Goal: Task Accomplishment & Management: Manage account settings

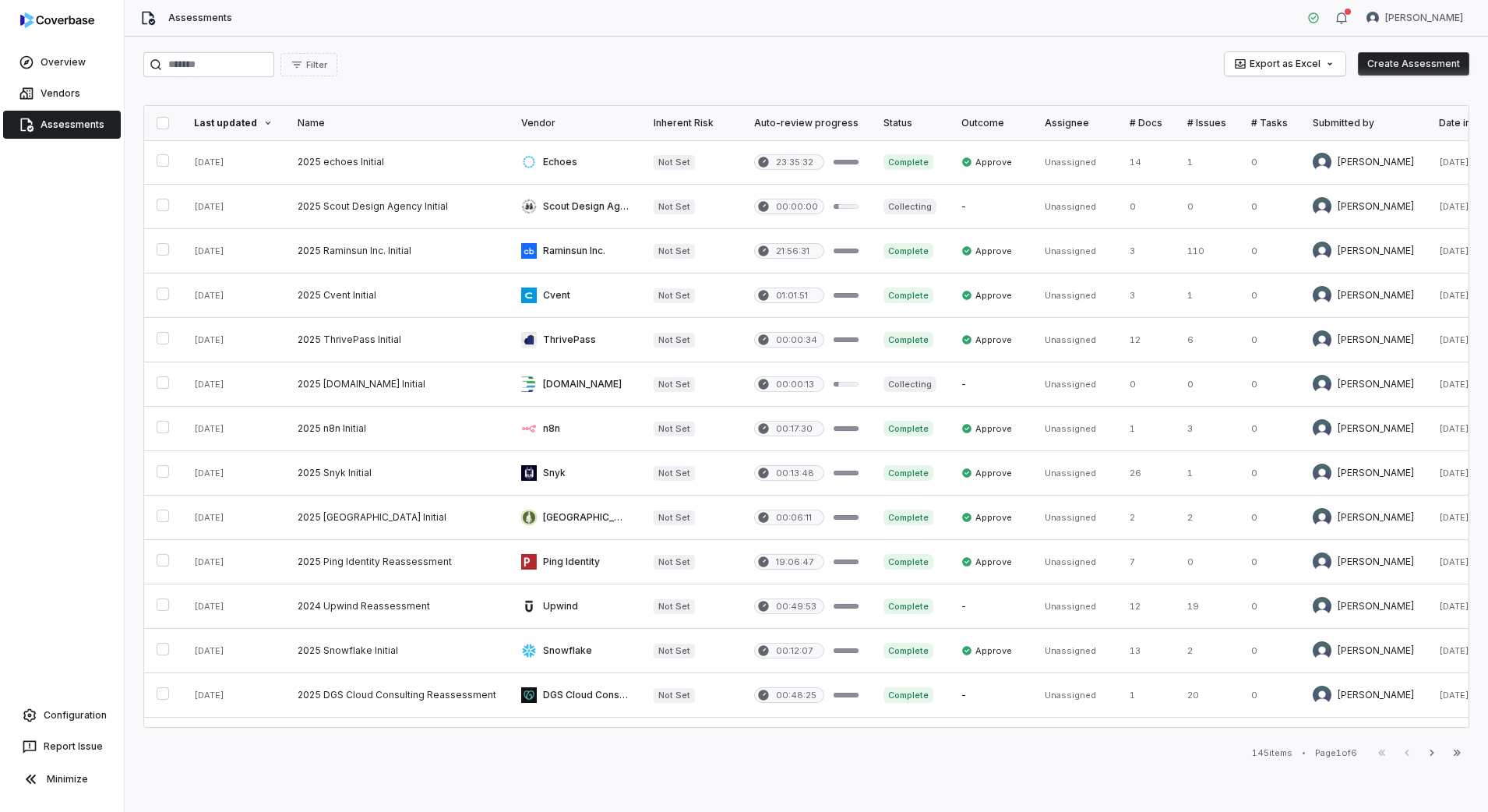
scroll to position [0, 34]
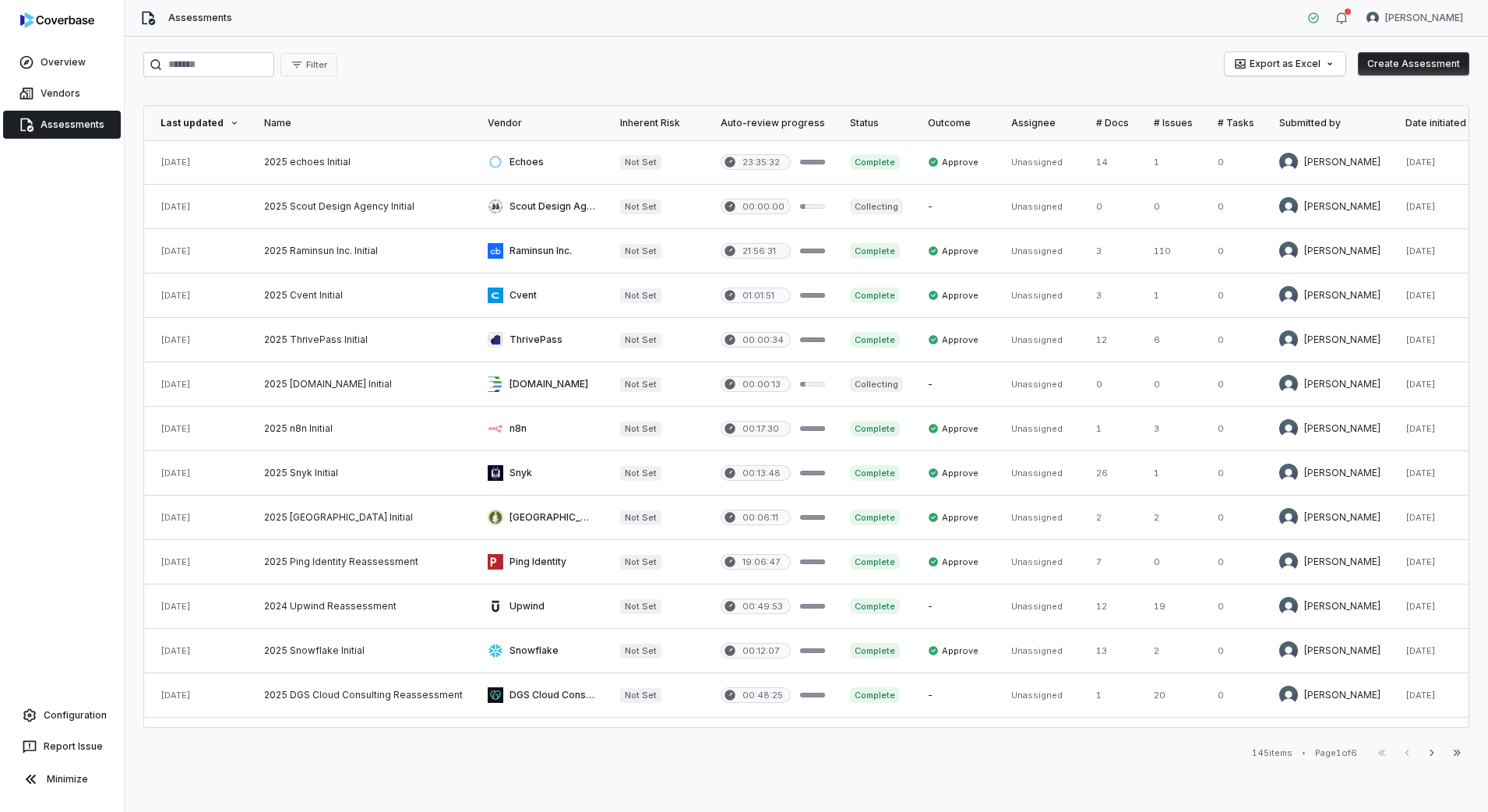
click at [63, 124] on link "Assessments" at bounding box center [62, 125] width 118 height 28
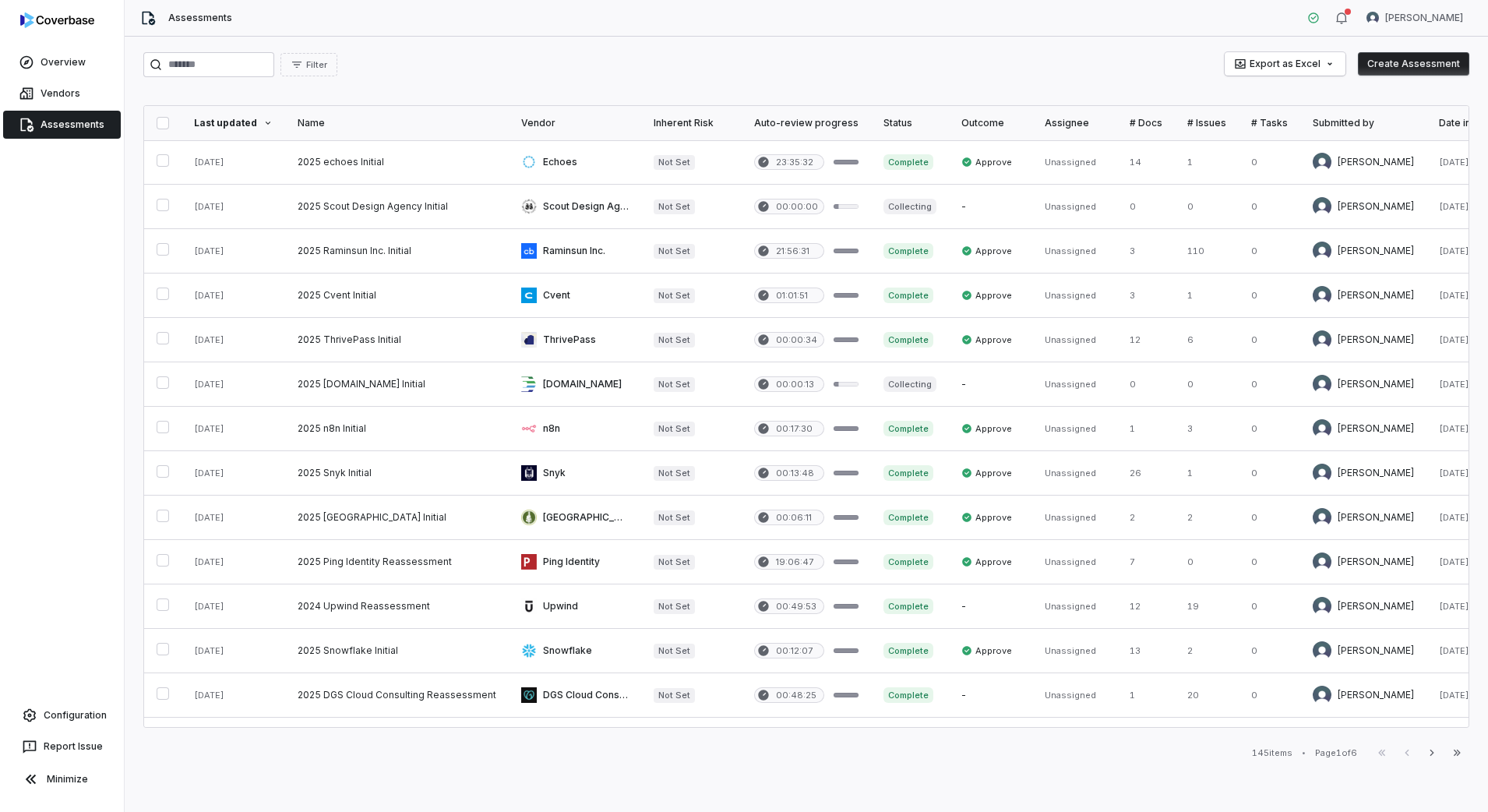
click at [895, 121] on div "Status" at bounding box center [910, 123] width 53 height 12
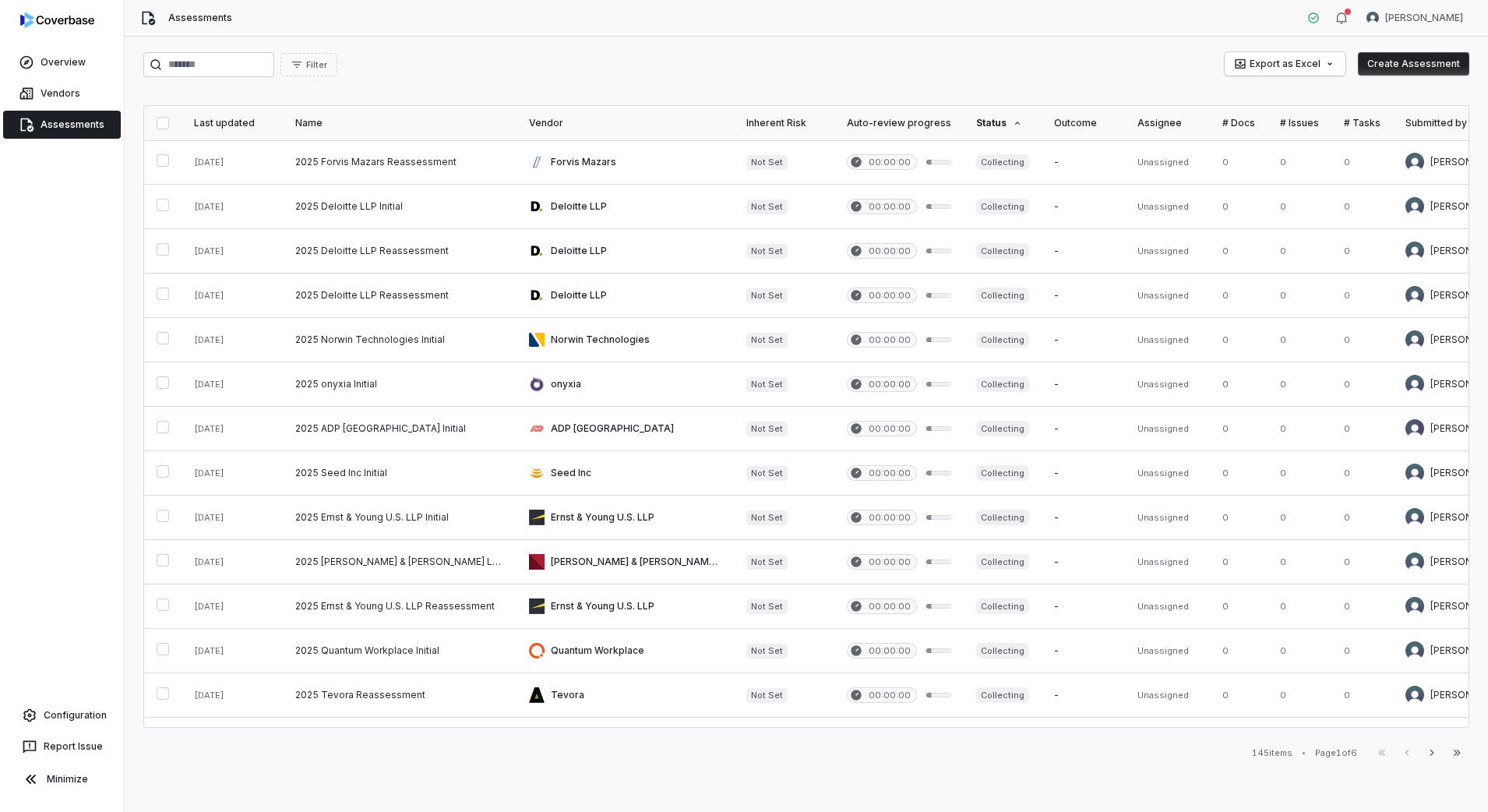
click at [976, 121] on div "Status" at bounding box center [1003, 123] width 53 height 12
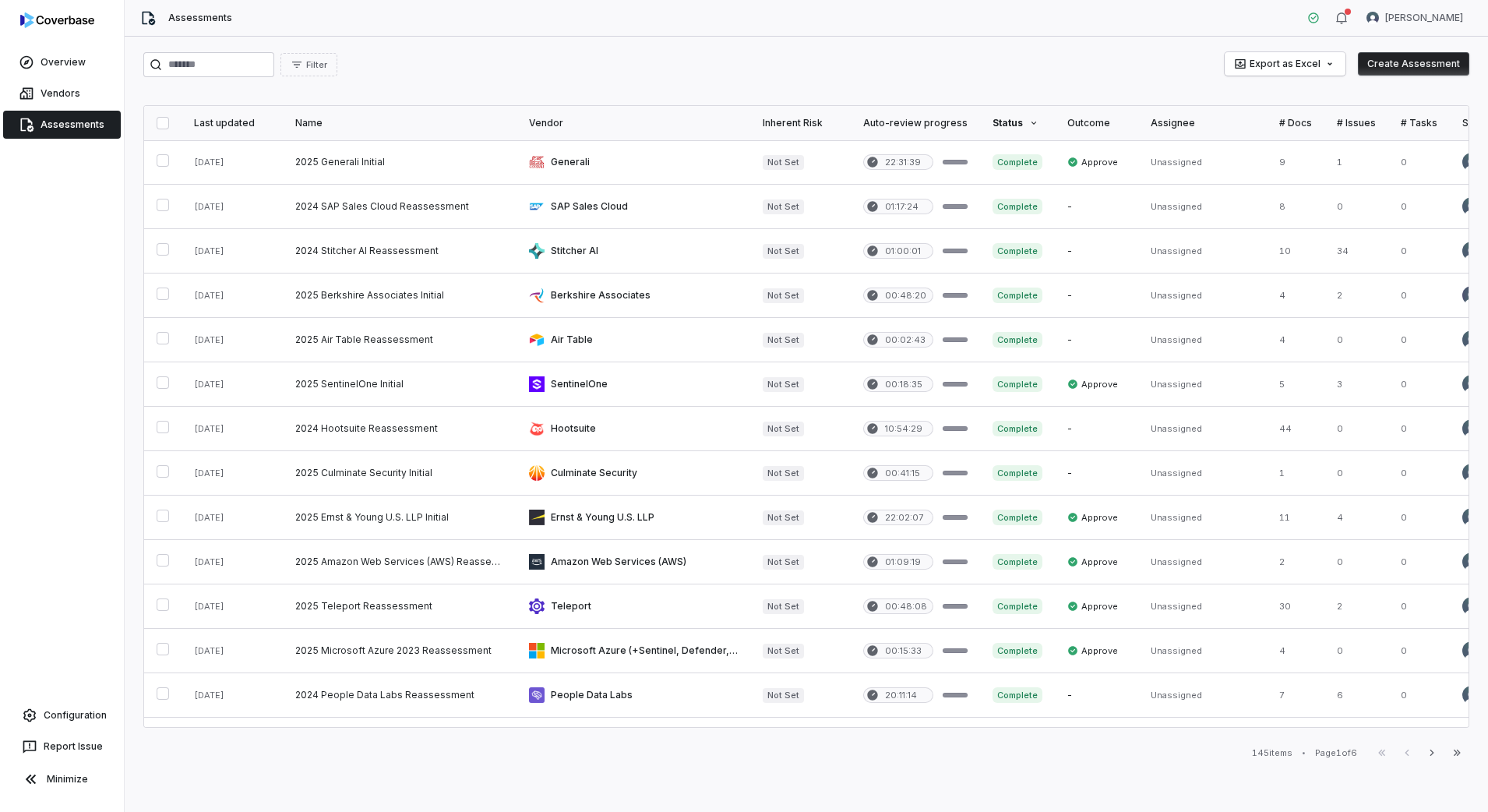
click at [1004, 123] on div "Status" at bounding box center [1017, 123] width 49 height 12
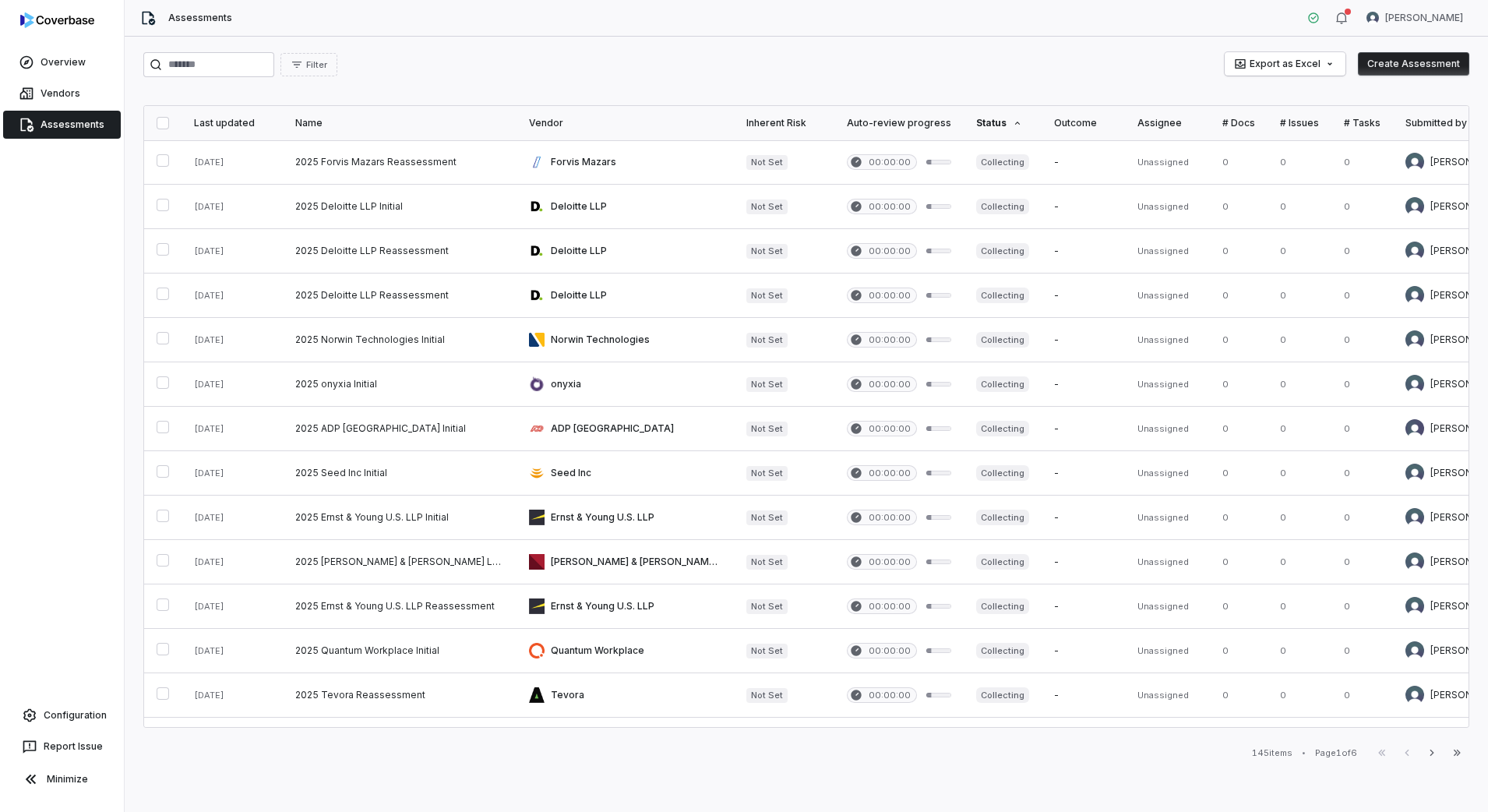
click at [241, 130] on th "Last updated" at bounding box center [232, 123] width 102 height 34
